Goal: Browse casually: Explore the website without a specific task or goal

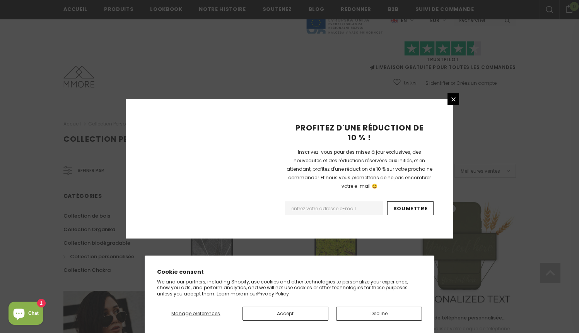
scroll to position [520, 0]
